Goal: Information Seeking & Learning: Learn about a topic

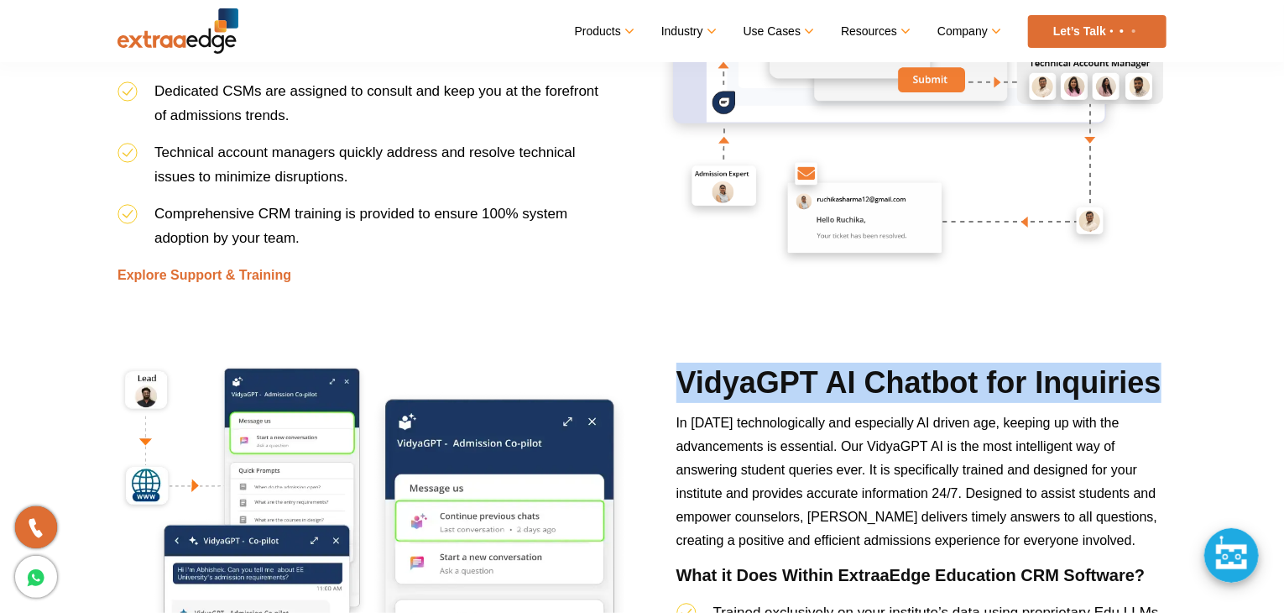
drag, startPoint x: 671, startPoint y: 377, endPoint x: 1152, endPoint y: 405, distance: 481.8
click at [1156, 405] on div "VidyaGPT AI Chatbot for Inquiries In today’s technologically and especially AI …" at bounding box center [921, 616] width 515 height 506
click at [1152, 405] on h2 "VidyaGPT AI Chatbot for Inquiries" at bounding box center [922, 387] width 490 height 49
drag, startPoint x: 1158, startPoint y: 390, endPoint x: 676, endPoint y: 365, distance: 483.3
click at [677, 365] on h2 "VidyaGPT AI Chatbot for Inquiries" at bounding box center [922, 387] width 490 height 49
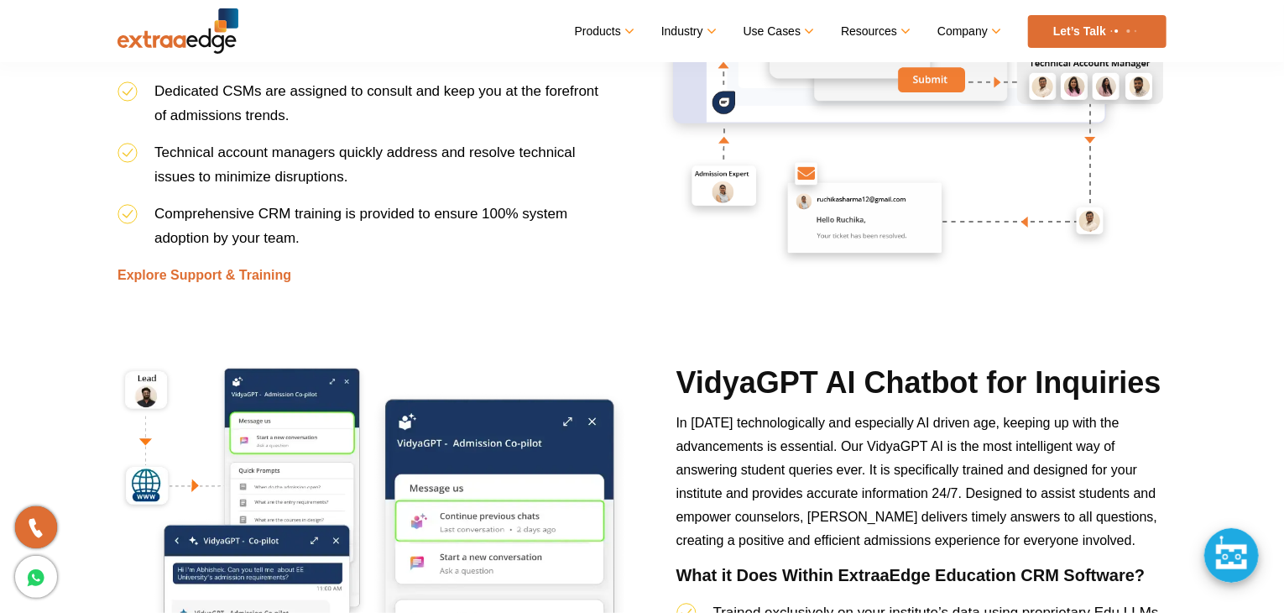
click at [813, 502] on p "In today’s technologically and especially AI driven age, keeping up with the ad…" at bounding box center [922, 488] width 490 height 154
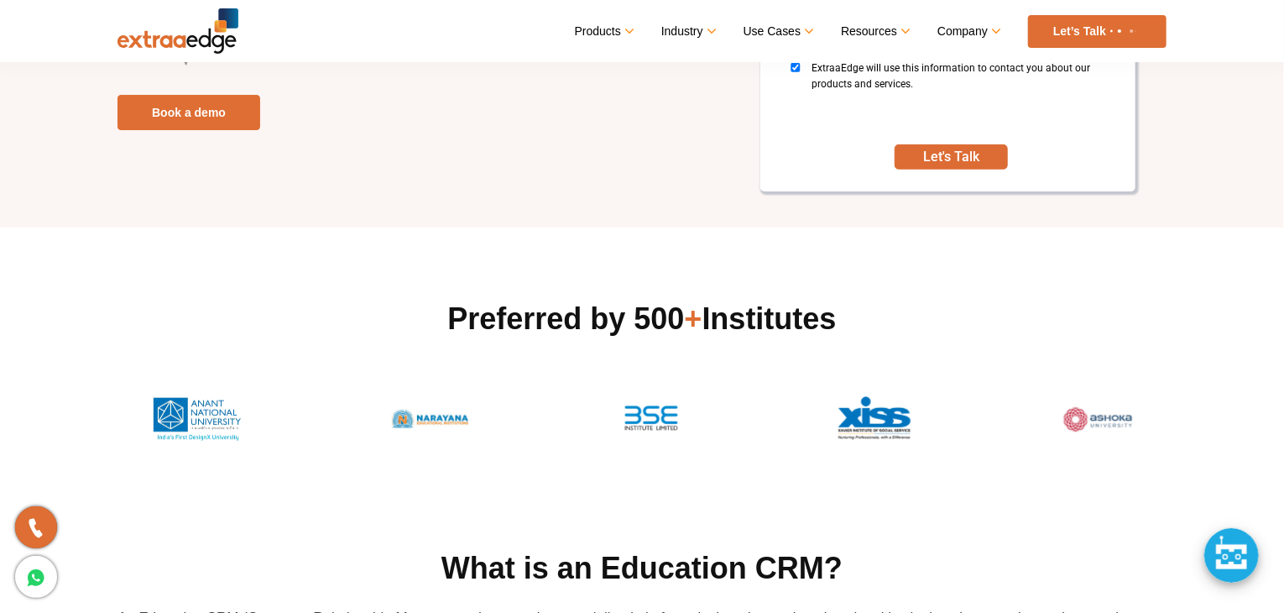
scroll to position [588, 0]
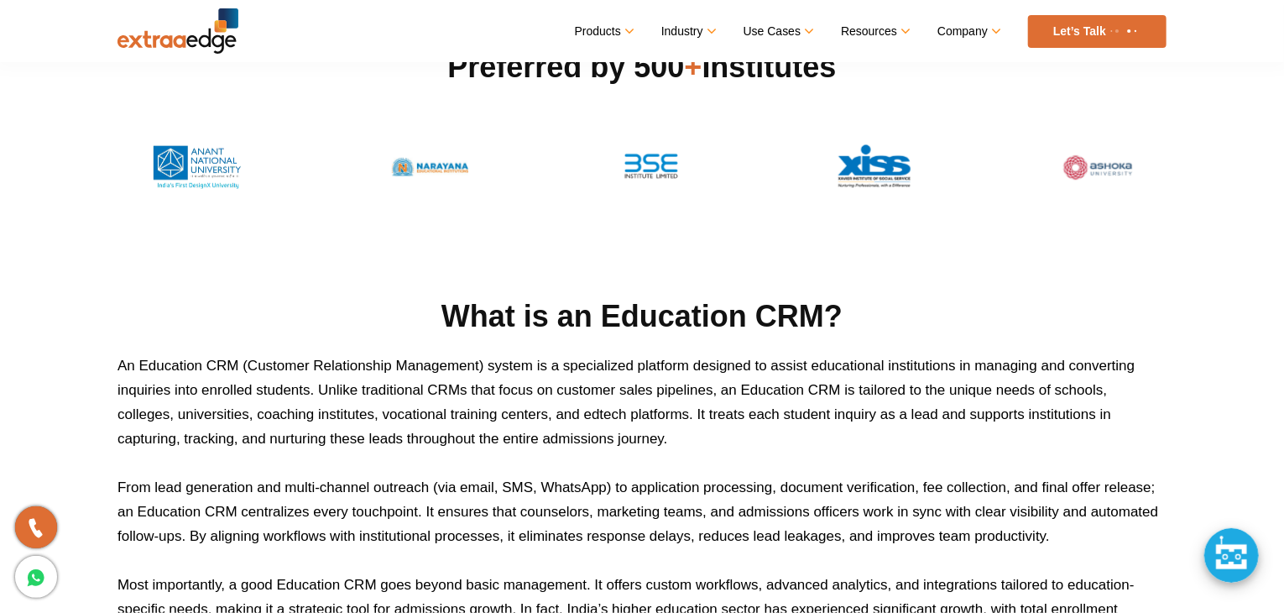
click at [422, 163] on img at bounding box center [430, 166] width 134 height 59
click at [423, 164] on img at bounding box center [430, 166] width 134 height 59
click at [423, 165] on img at bounding box center [430, 166] width 134 height 59
click at [665, 169] on img at bounding box center [651, 197] width 112 height 59
click at [908, 191] on img at bounding box center [875, 197] width 116 height 59
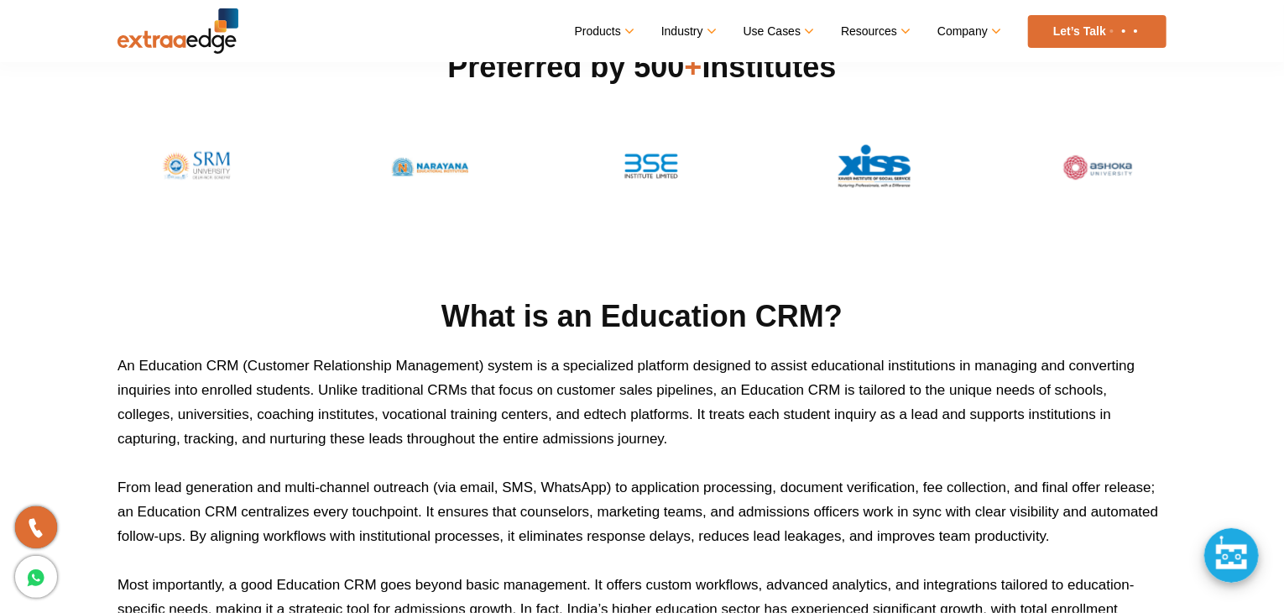
click at [1138, 155] on img at bounding box center [1098, 166] width 134 height 59
drag, startPoint x: 987, startPoint y: 183, endPoint x: 1006, endPoint y: 180, distance: 18.8
click at [1006, 180] on div at bounding box center [642, 167] width 1024 height 59
drag, startPoint x: 1172, startPoint y: 183, endPoint x: 1079, endPoint y: 166, distance: 94.7
click at [1169, 183] on div "Preferred by 500 + Institutes" at bounding box center [642, 121] width 1074 height 149
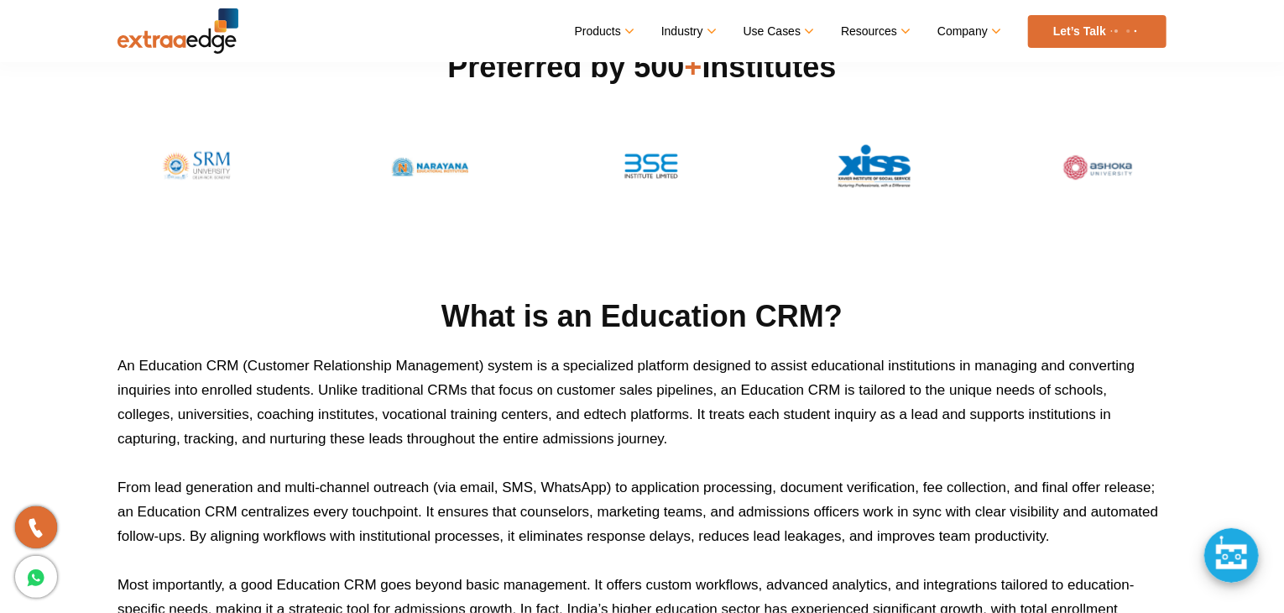
click at [1065, 165] on img at bounding box center [1098, 166] width 134 height 59
click at [487, 303] on h2 "What is an Education CRM?" at bounding box center [642, 316] width 1049 height 40
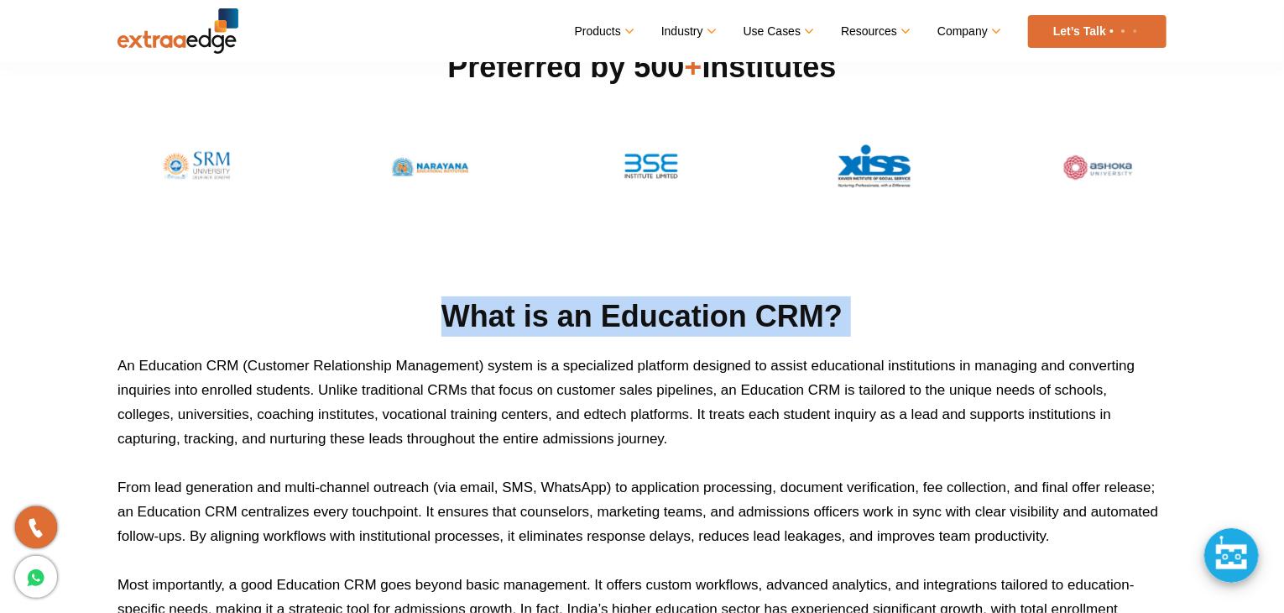
click at [487, 303] on h2 "What is an Education CRM?" at bounding box center [642, 316] width 1049 height 40
click at [546, 326] on h2 "What is an Education CRM?" at bounding box center [642, 316] width 1049 height 40
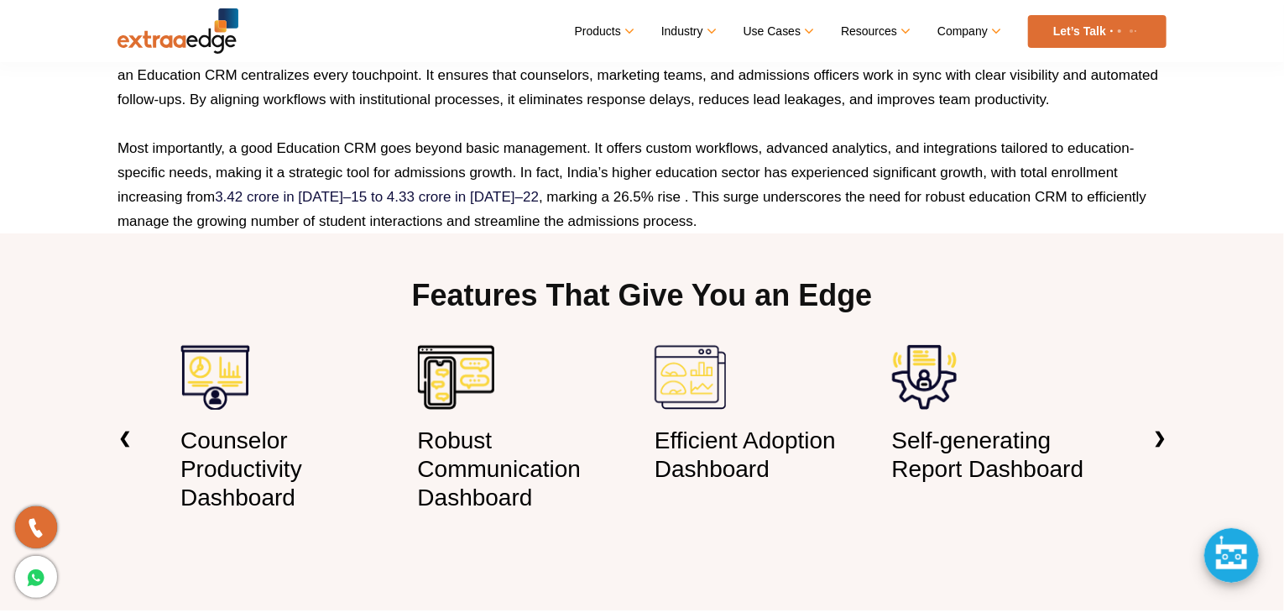
scroll to position [1175, 0]
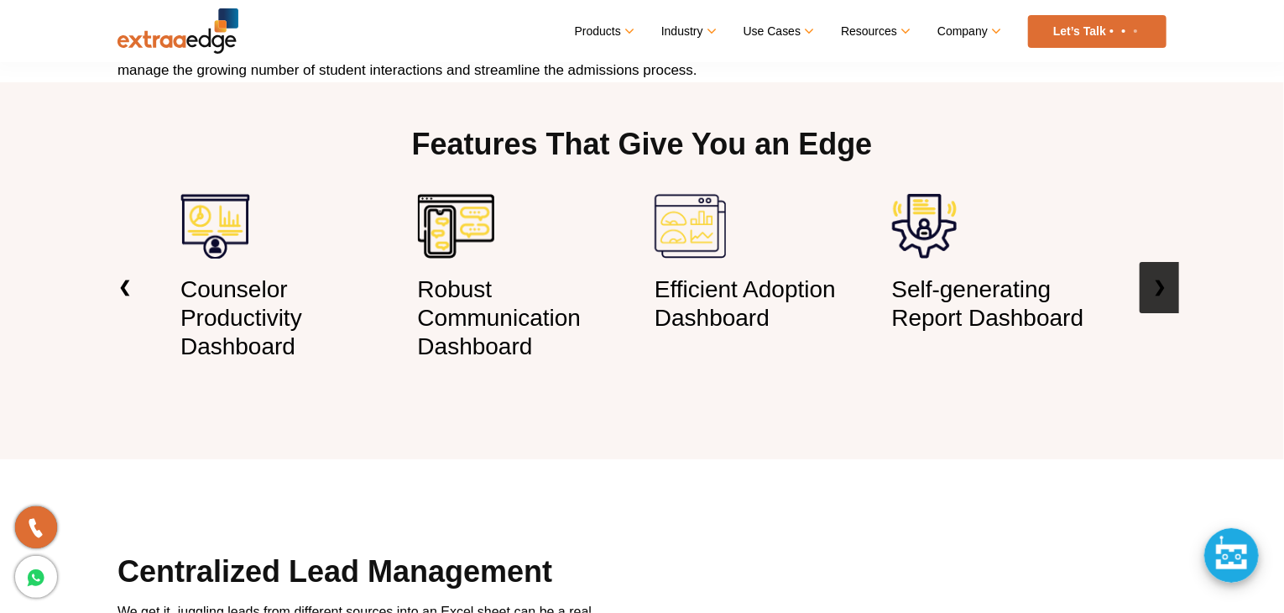
click at [1176, 300] on link "❯" at bounding box center [1159, 287] width 39 height 51
click at [123, 269] on link "❮" at bounding box center [124, 287] width 39 height 51
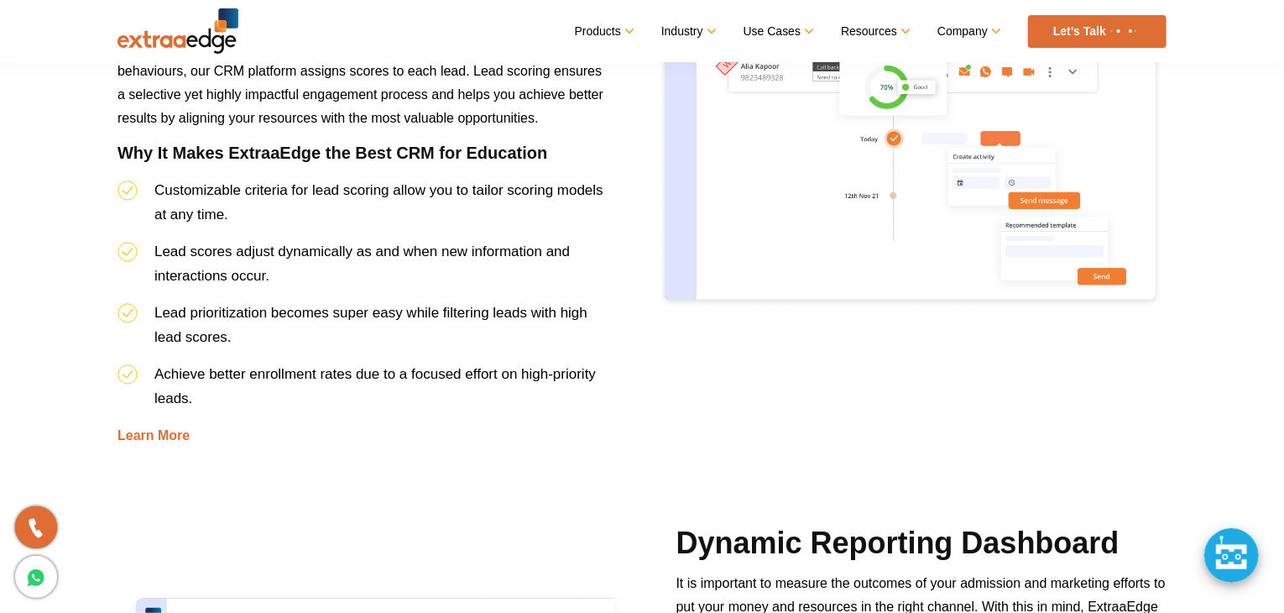
scroll to position [3441, 0]
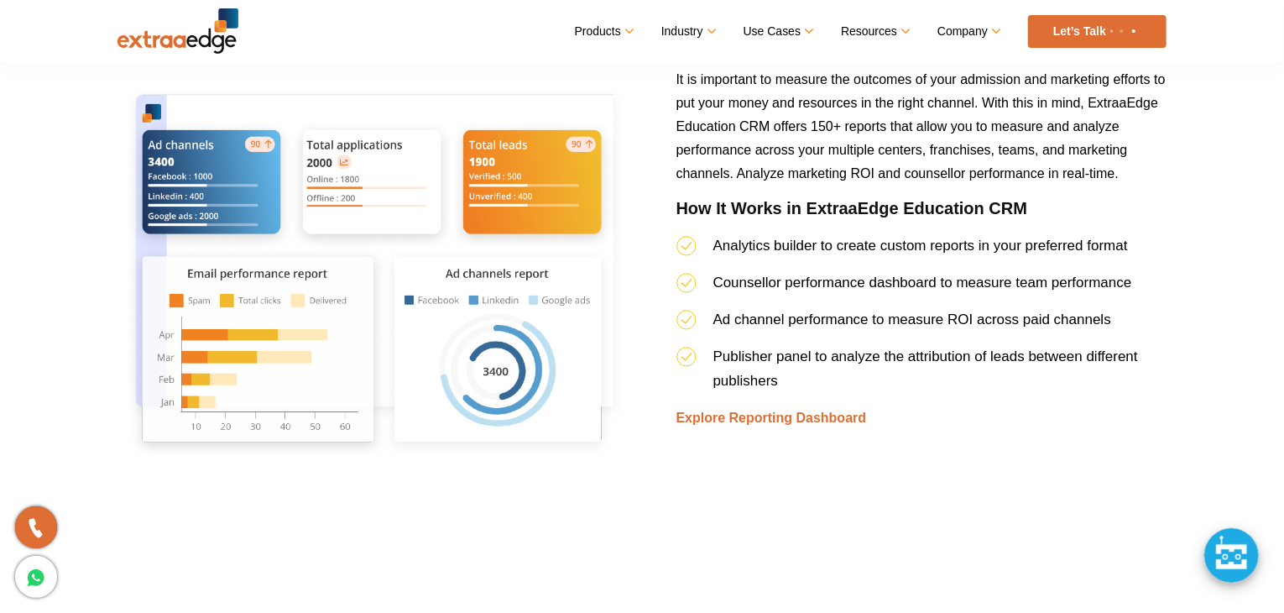
click at [963, 572] on div "Dynamic Reporting Dashboard It is important to measure the outcomes of your adm…" at bounding box center [642, 313] width 1074 height 588
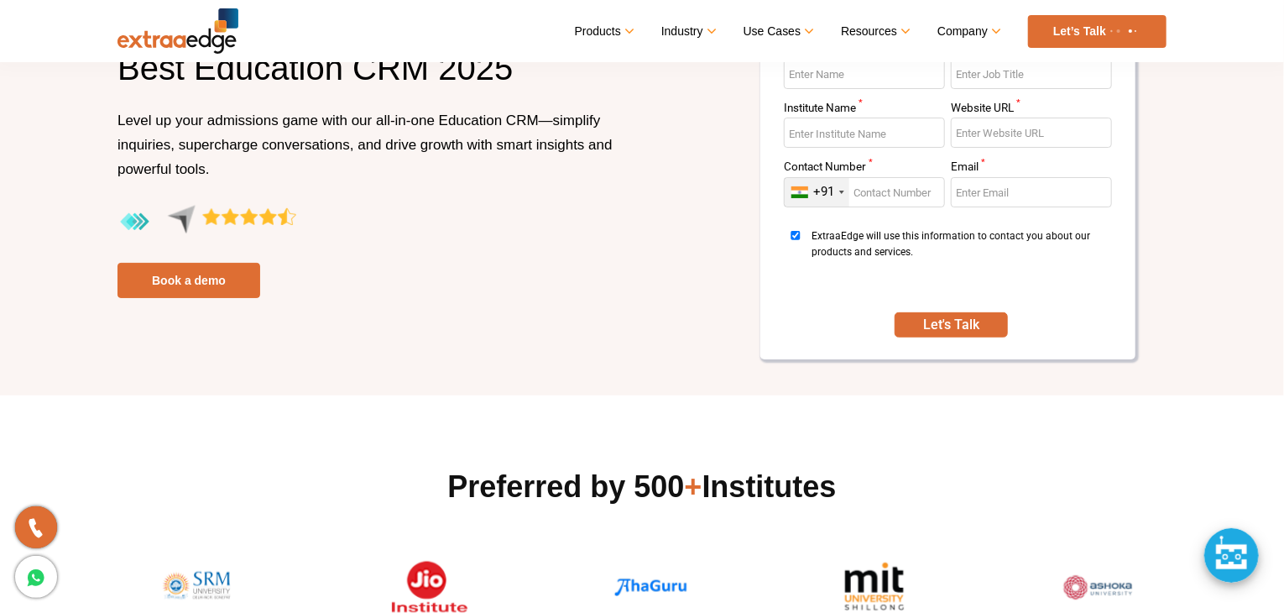
scroll to position [0, 0]
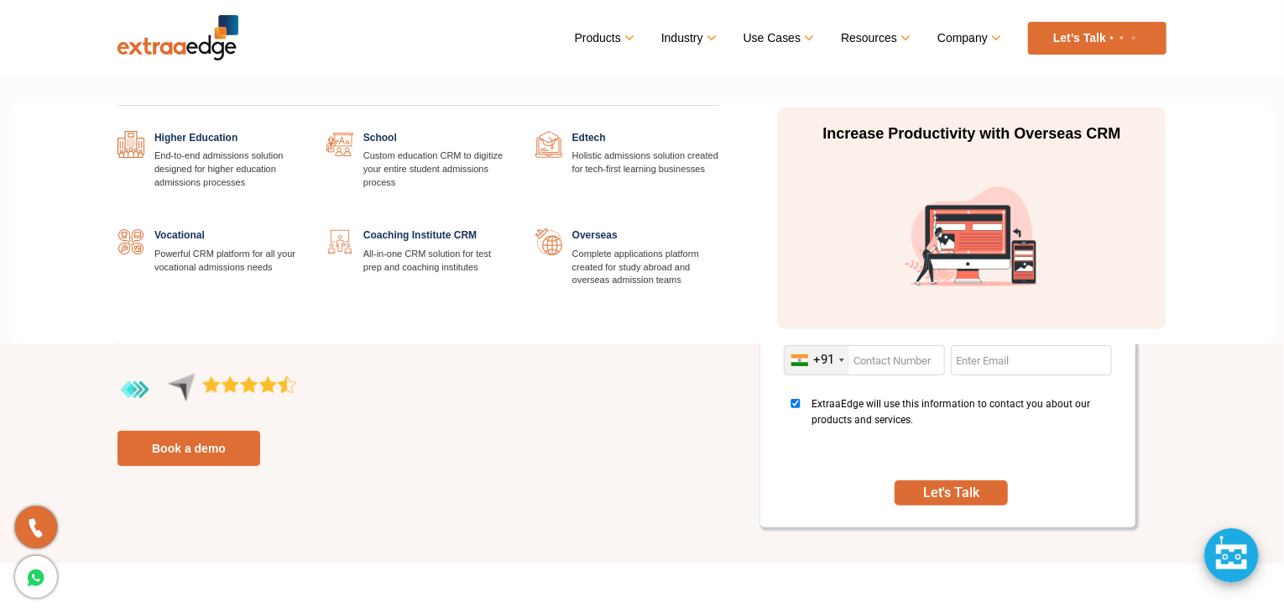
click at [695, 38] on link "Industry" at bounding box center [687, 38] width 53 height 24
click at [301, 131] on link at bounding box center [301, 131] width 0 height 0
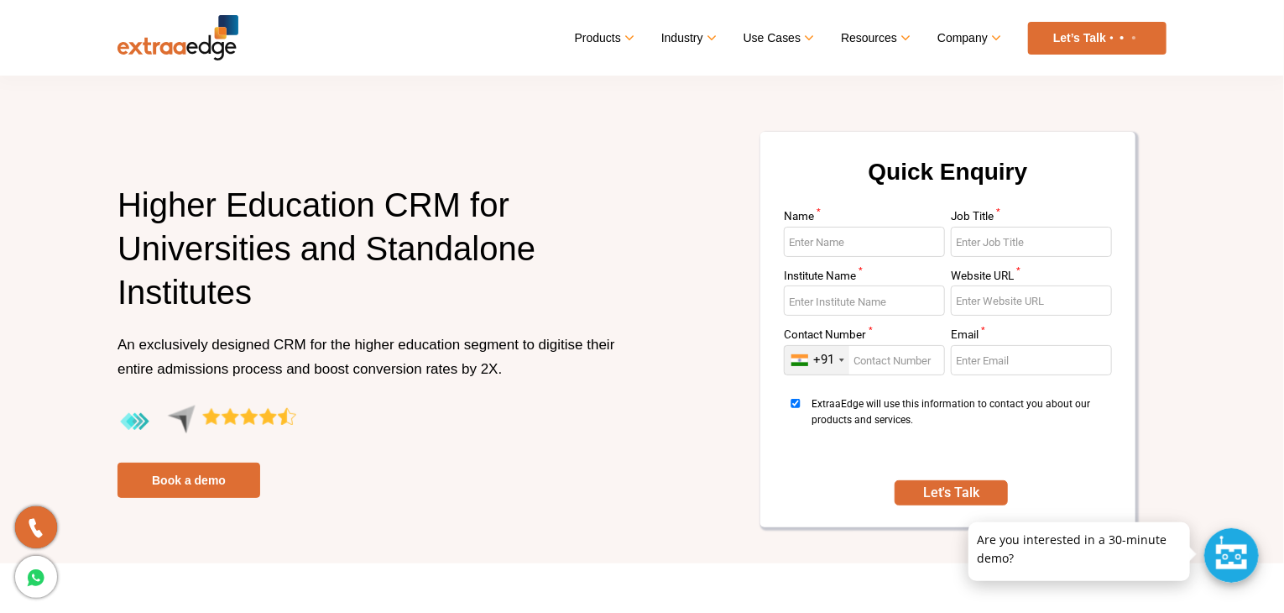
click at [1220, 551] on div at bounding box center [1231, 555] width 55 height 55
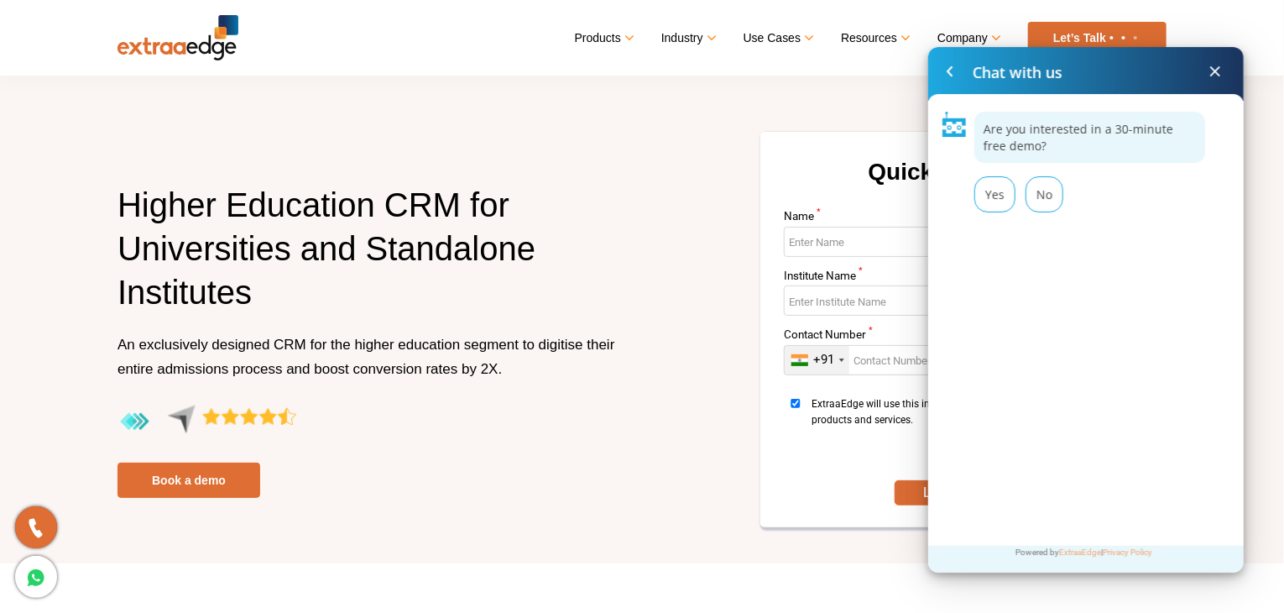
click at [1208, 73] on span at bounding box center [1215, 71] width 20 height 20
